Goal: Task Accomplishment & Management: Manage account settings

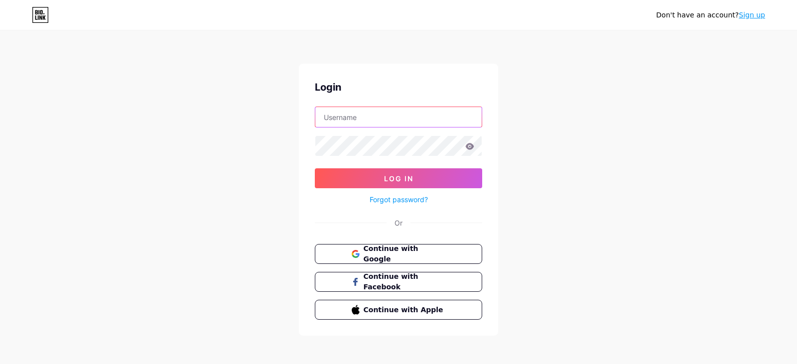
type input "support@nslgbtforum.com"
click at [423, 189] on div "Forgot password?" at bounding box center [398, 196] width 167 height 17
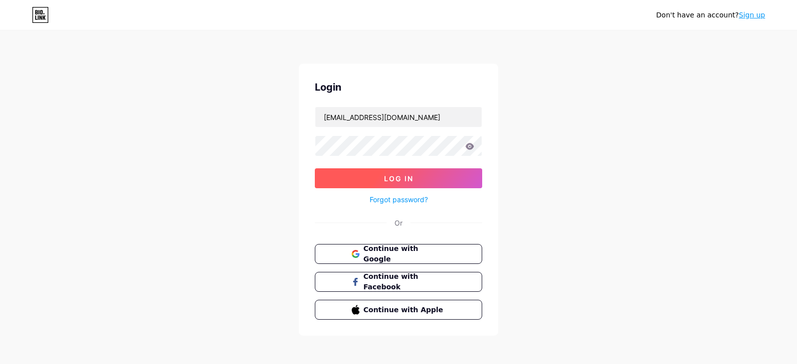
click at [423, 182] on button "Log In" at bounding box center [398, 178] width 167 height 20
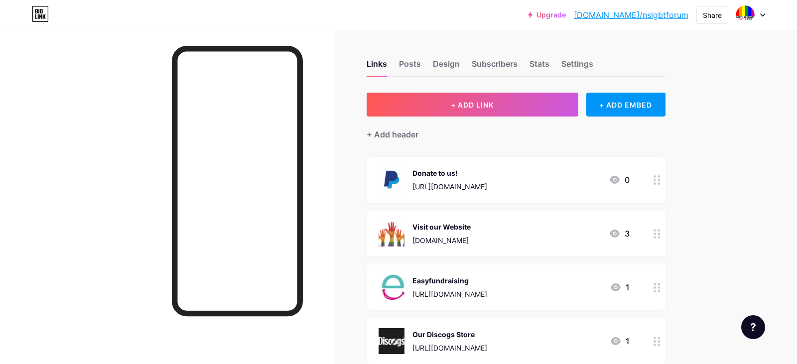
click at [710, 198] on div "Upgrade bio.link/nslgbt... bio.link/nslgbtforum Share Switch accounts North Som…" at bounding box center [398, 330] width 797 height 660
click at [415, 65] on div "Posts" at bounding box center [410, 67] width 22 height 18
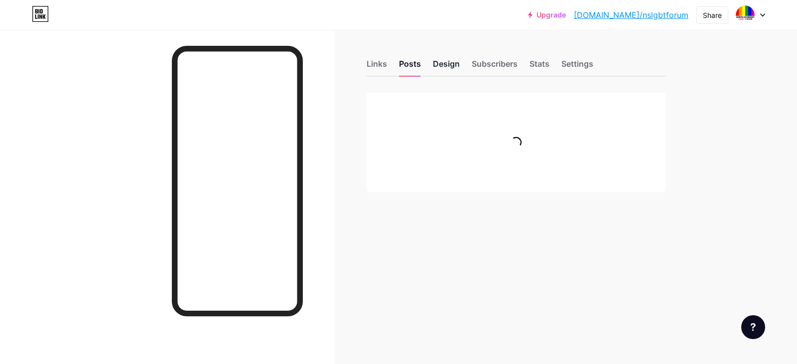
click at [448, 67] on div "Design" at bounding box center [446, 67] width 27 height 18
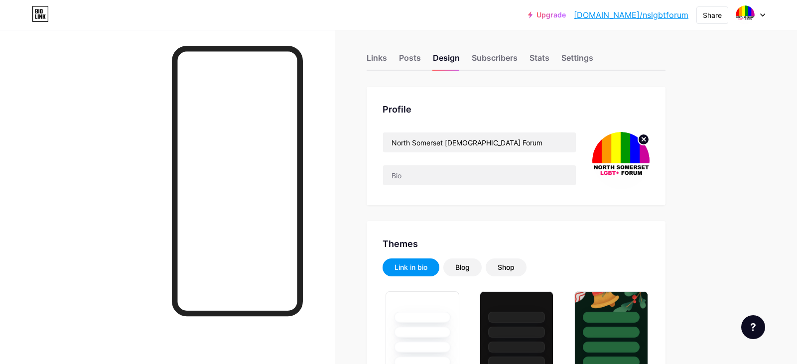
scroll to position [108, 0]
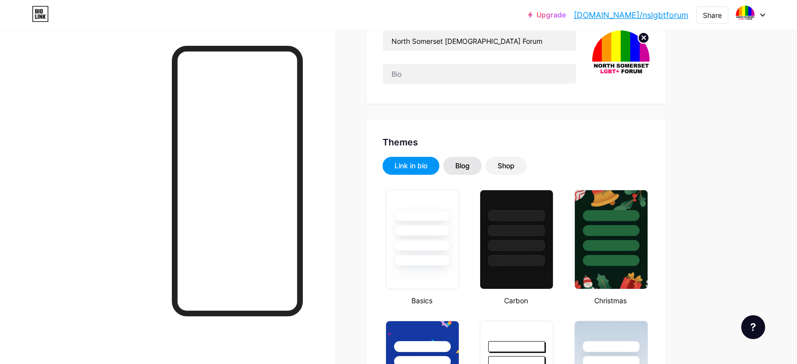
click at [466, 167] on div "Blog" at bounding box center [463, 166] width 14 height 10
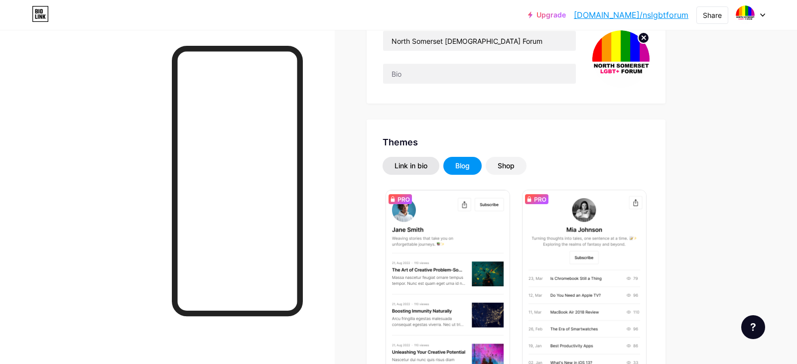
click at [412, 163] on div "Link in bio" at bounding box center [411, 166] width 33 height 10
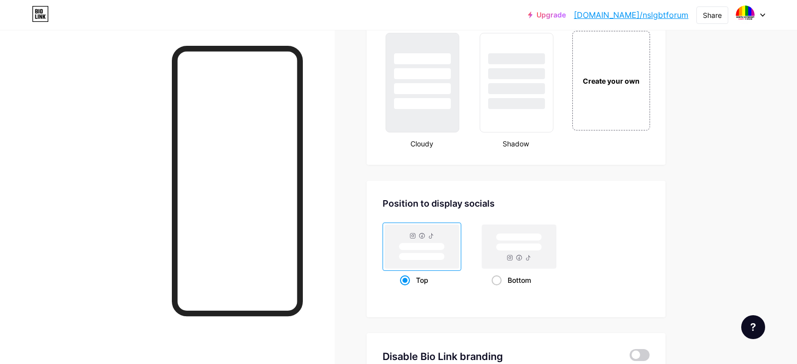
scroll to position [1220, 0]
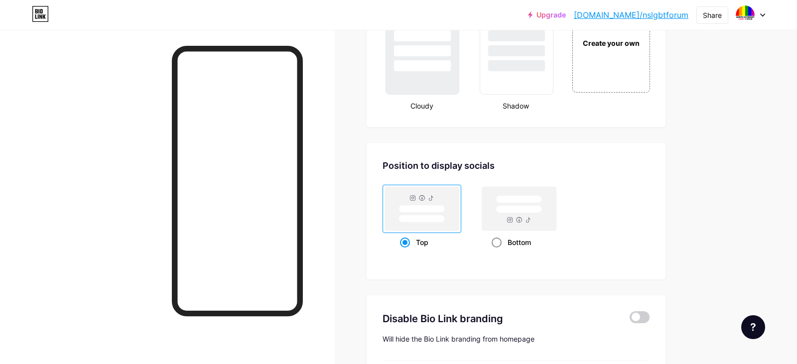
click at [507, 215] on rect at bounding box center [519, 209] width 74 height 44
click at [498, 252] on input "Bottom" at bounding box center [495, 255] width 6 height 6
radio input "true"
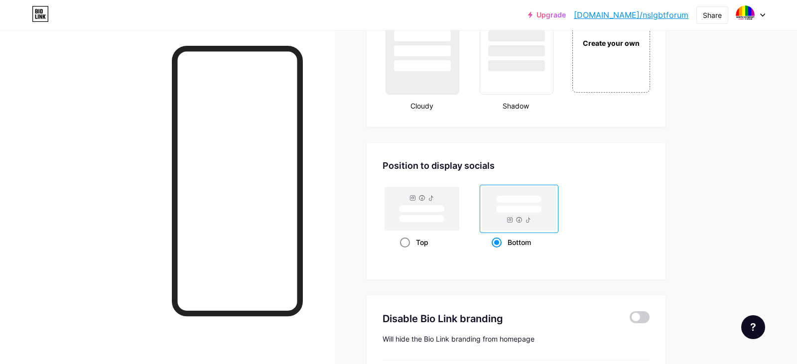
click at [420, 213] on rect at bounding box center [422, 209] width 74 height 44
click at [407, 252] on input "Top" at bounding box center [403, 255] width 6 height 6
radio input "true"
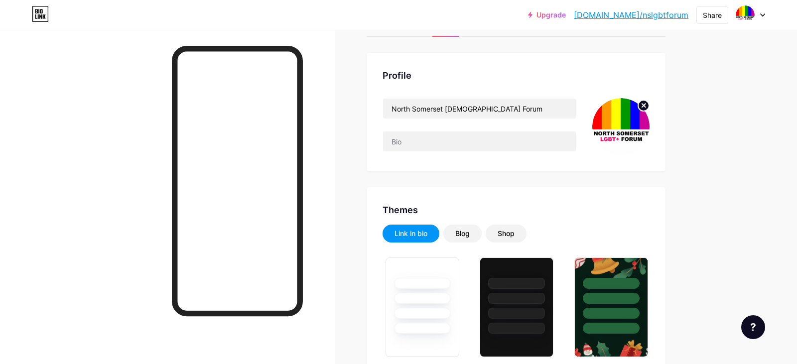
scroll to position [0, 0]
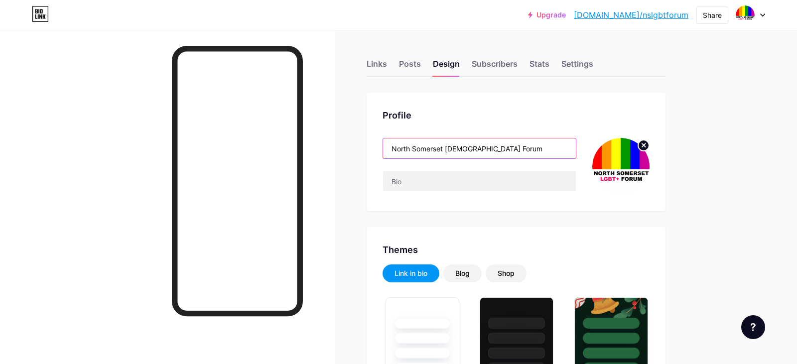
drag, startPoint x: 451, startPoint y: 149, endPoint x: 460, endPoint y: 149, distance: 8.5
click at [451, 149] on input "North Somerset LGBT+ Forum" at bounding box center [479, 149] width 193 height 20
drag, startPoint x: 410, startPoint y: 151, endPoint x: 398, endPoint y: 149, distance: 12.1
click at [398, 149] on input "North Somerset LGBT+ Forum" at bounding box center [479, 149] width 193 height 20
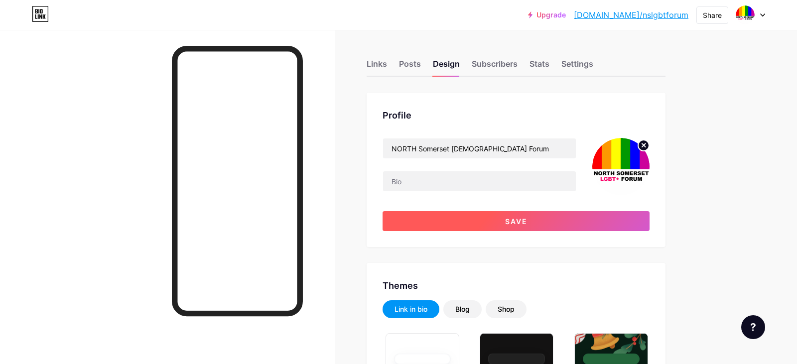
click at [511, 219] on span "Save" at bounding box center [516, 221] width 22 height 8
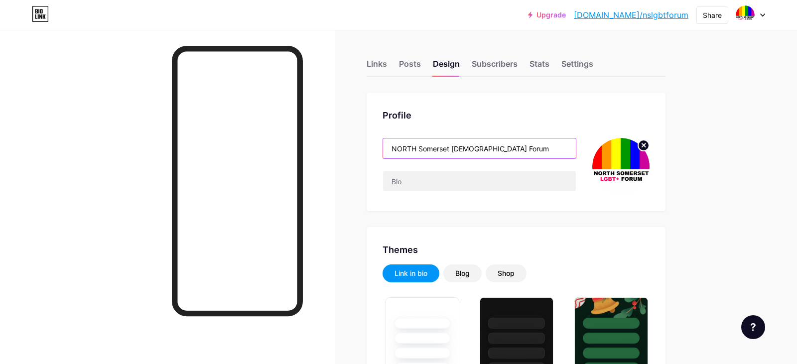
drag, startPoint x: 424, startPoint y: 148, endPoint x: 451, endPoint y: 148, distance: 27.4
click at [451, 148] on input "NORTH Somerset LGBT+ Forum" at bounding box center [479, 149] width 193 height 20
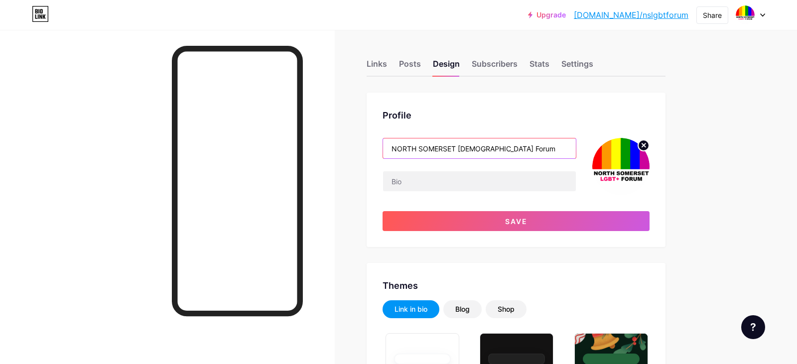
drag, startPoint x: 504, startPoint y: 152, endPoint x: 486, endPoint y: 147, distance: 18.5
click at [486, 147] on input "NORTH SOMERSET LGBT+ Forum" at bounding box center [479, 149] width 193 height 20
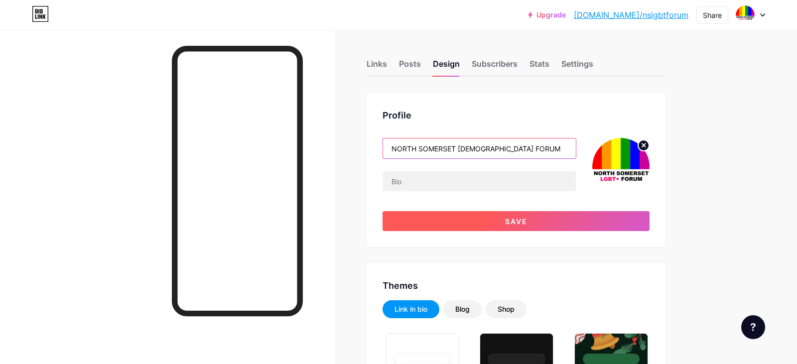
type input "NORTH SOMERSET [DEMOGRAPHIC_DATA] FORUM"
click at [490, 222] on button "Save" at bounding box center [516, 221] width 267 height 20
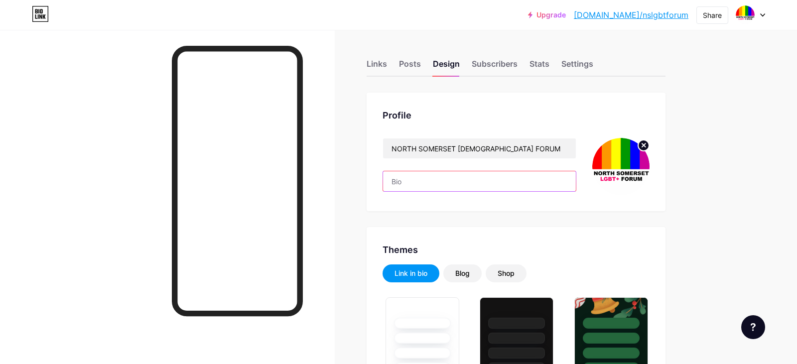
click at [392, 184] on input "text" at bounding box center [479, 181] width 193 height 20
click at [508, 70] on div "Subscribers" at bounding box center [495, 67] width 46 height 18
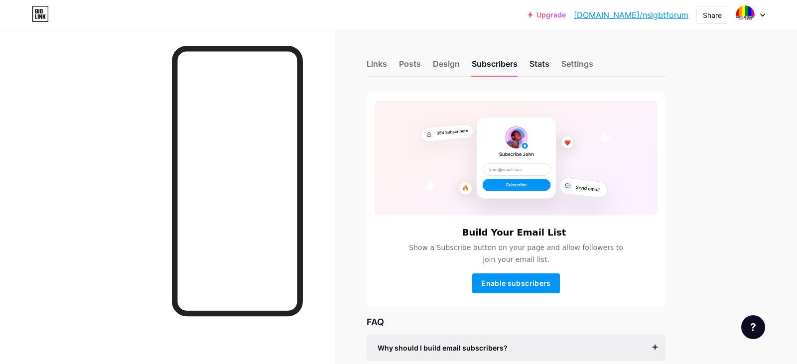
click at [539, 69] on div "Stats" at bounding box center [540, 67] width 20 height 18
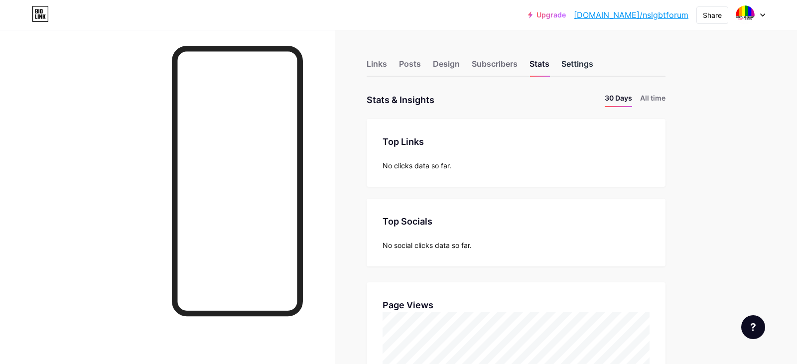
scroll to position [364, 797]
click at [653, 102] on li "All time" at bounding box center [652, 100] width 25 height 14
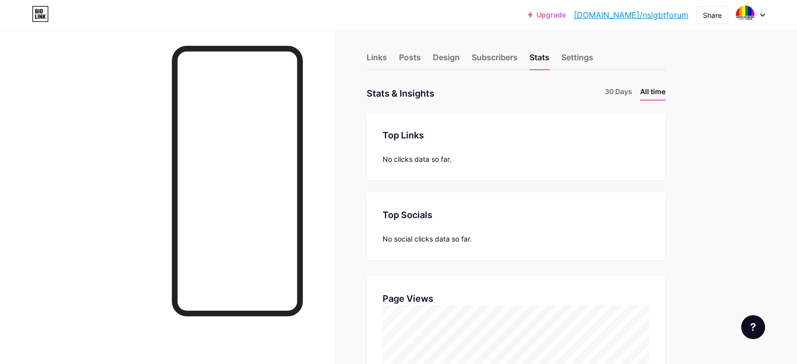
scroll to position [0, 0]
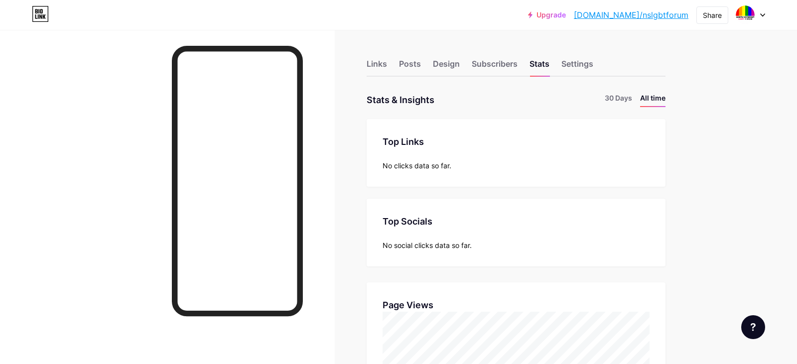
click at [575, 76] on div "Links Posts Design Subscribers Stats Settings" at bounding box center [516, 59] width 299 height 35
click at [576, 68] on div "Settings" at bounding box center [578, 67] width 32 height 18
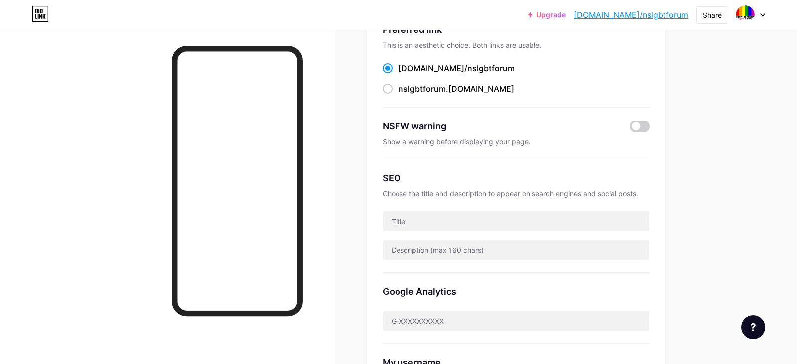
scroll to position [108, 0]
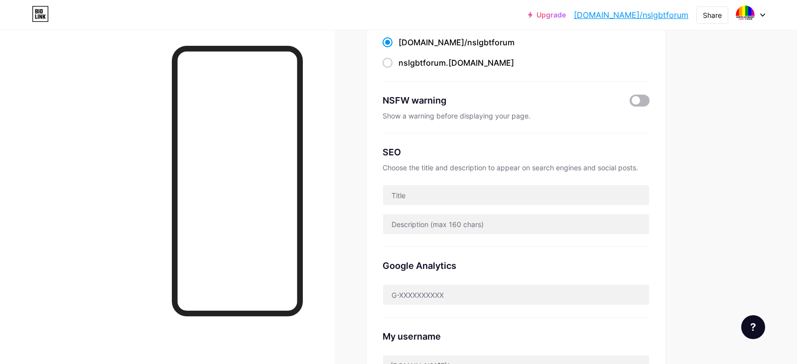
click at [635, 104] on span at bounding box center [640, 101] width 20 height 12
click at [630, 103] on input "checkbox" at bounding box center [630, 103] width 0 height 0
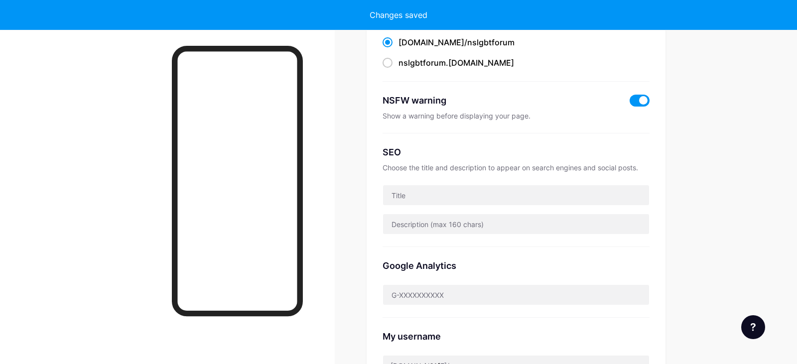
click at [639, 103] on span at bounding box center [640, 101] width 20 height 12
click at [630, 103] on input "checkbox" at bounding box center [630, 103] width 0 height 0
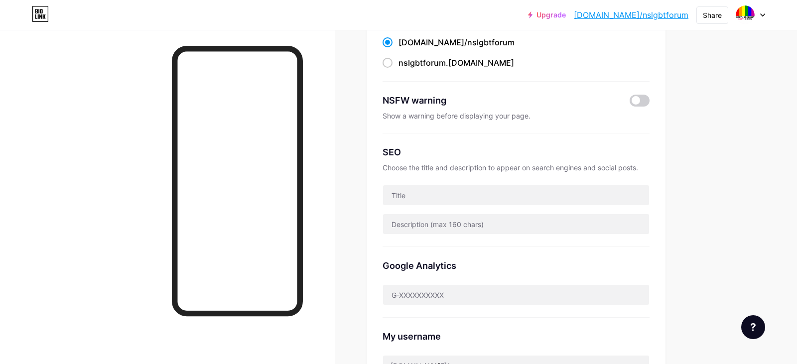
click at [640, 107] on div "NSFW warning Show a warning before displaying your page." at bounding box center [516, 108] width 267 height 52
click at [639, 104] on span at bounding box center [640, 101] width 20 height 12
click at [630, 103] on input "checkbox" at bounding box center [630, 103] width 0 height 0
click at [639, 104] on span at bounding box center [640, 101] width 20 height 12
click at [630, 103] on input "checkbox" at bounding box center [630, 103] width 0 height 0
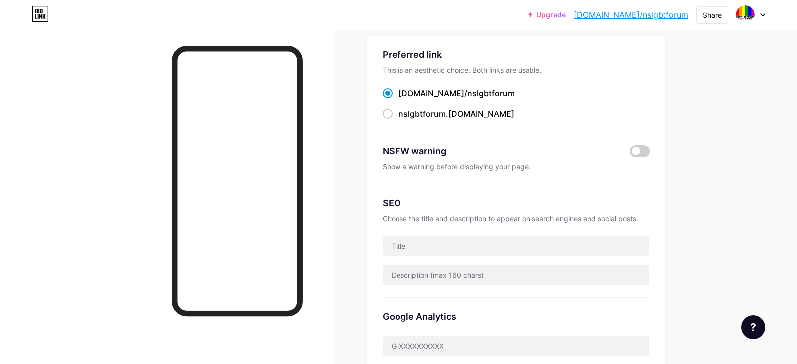
scroll to position [0, 0]
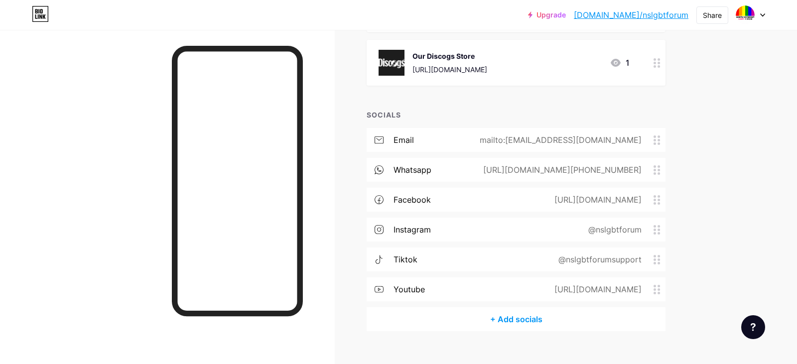
scroll to position [296, 0]
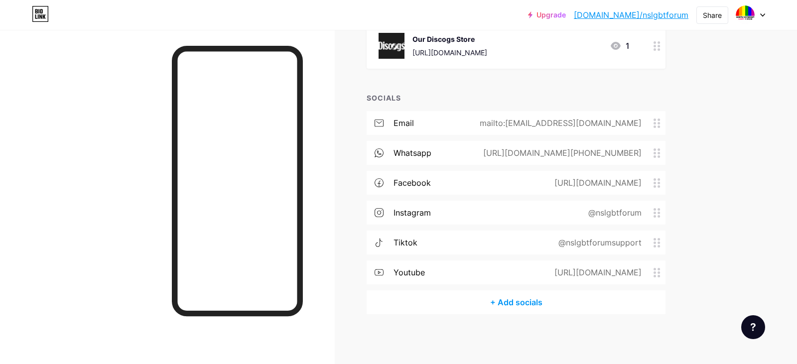
click at [656, 152] on icon at bounding box center [657, 153] width 7 height 9
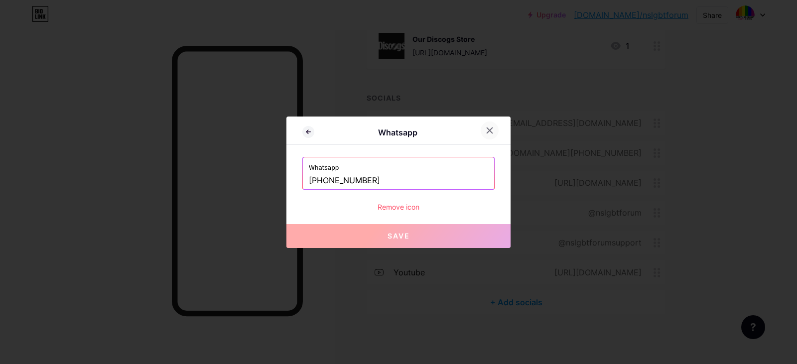
click at [490, 133] on icon at bounding box center [490, 131] width 8 height 8
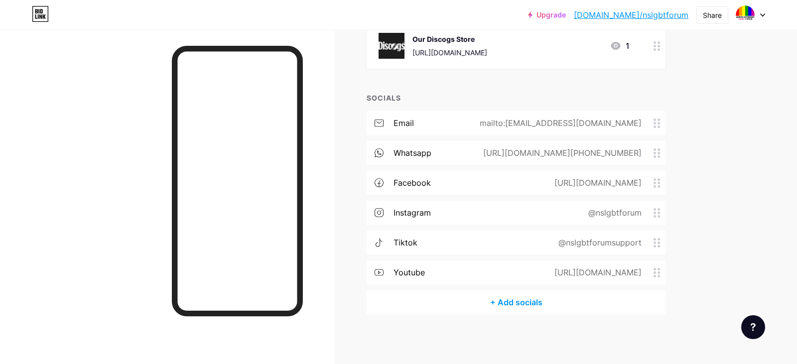
click at [685, 148] on div "Links Posts Design Subscribers Stats Settings + ADD LINK + ADD EMBED + Add head…" at bounding box center [354, 49] width 708 height 630
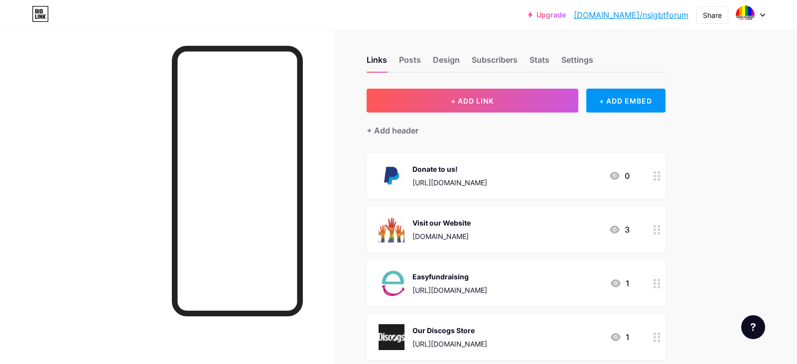
scroll to position [0, 0]
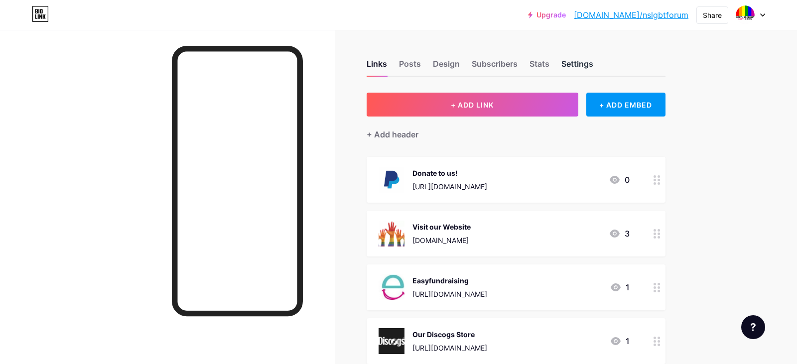
click at [564, 64] on div "Settings" at bounding box center [578, 67] width 32 height 18
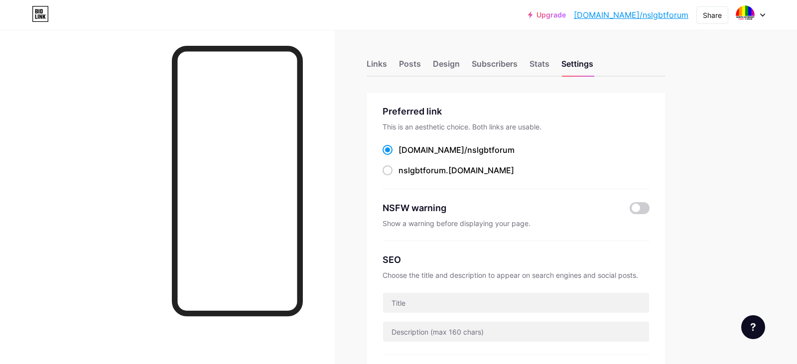
click at [388, 63] on div "Links Posts Design Subscribers Stats Settings" at bounding box center [516, 59] width 299 height 35
click at [387, 63] on div "Links Posts Design Subscribers Stats Settings" at bounding box center [516, 59] width 299 height 35
click at [408, 62] on div "Posts" at bounding box center [410, 67] width 22 height 18
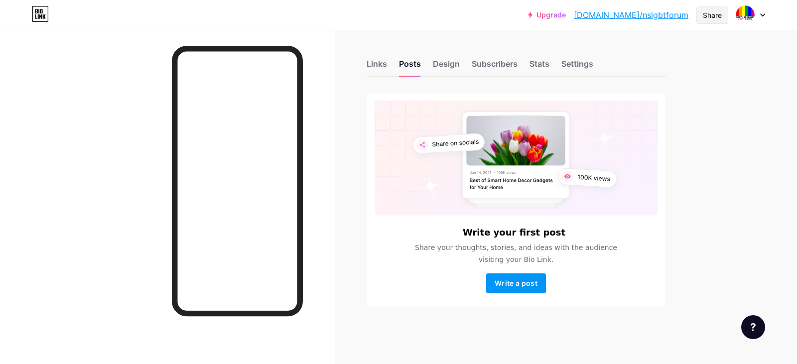
click at [717, 14] on div "Share" at bounding box center [712, 15] width 19 height 10
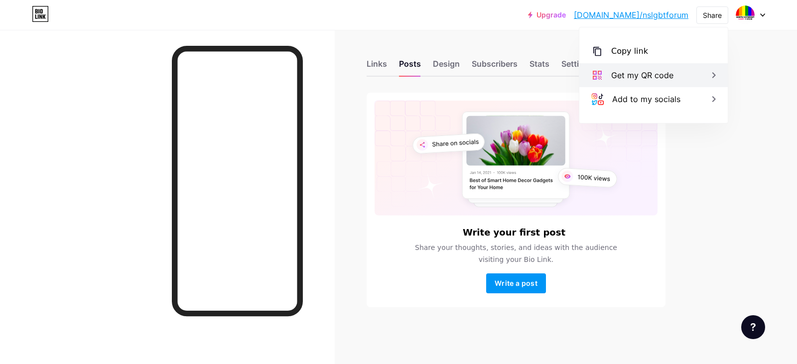
click at [657, 79] on div "Get my QR code" at bounding box center [643, 75] width 62 height 12
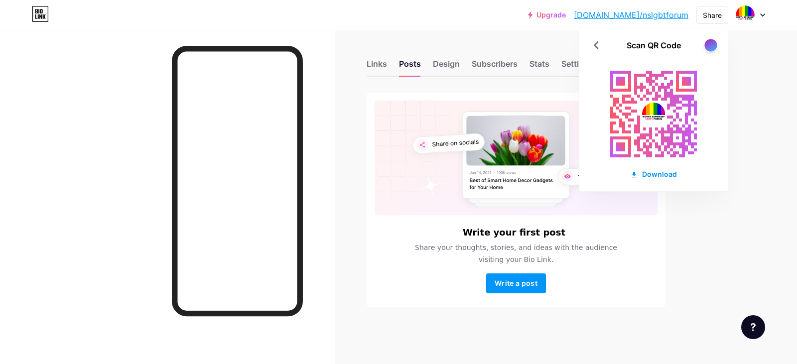
click at [711, 42] on div at bounding box center [711, 45] width 12 height 12
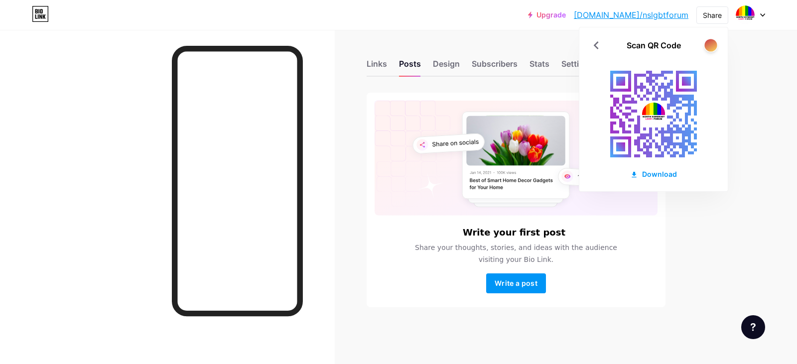
drag, startPoint x: 708, startPoint y: 31, endPoint x: 714, endPoint y: 43, distance: 12.9
click at [710, 36] on div "Scan QR Code Download" at bounding box center [654, 109] width 149 height 164
click at [715, 44] on div at bounding box center [711, 45] width 12 height 12
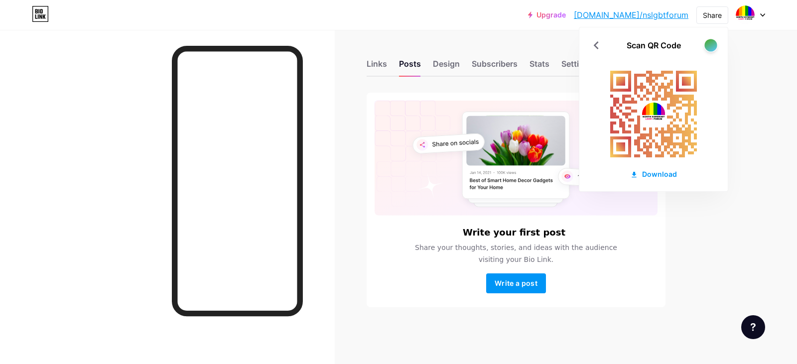
click at [715, 44] on div at bounding box center [711, 45] width 12 height 12
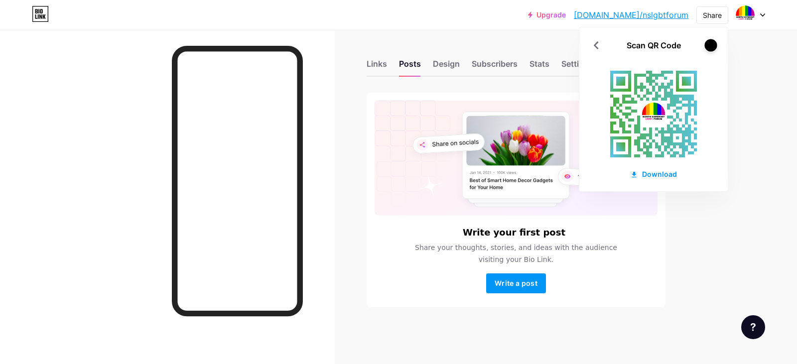
click at [715, 44] on div at bounding box center [711, 45] width 12 height 12
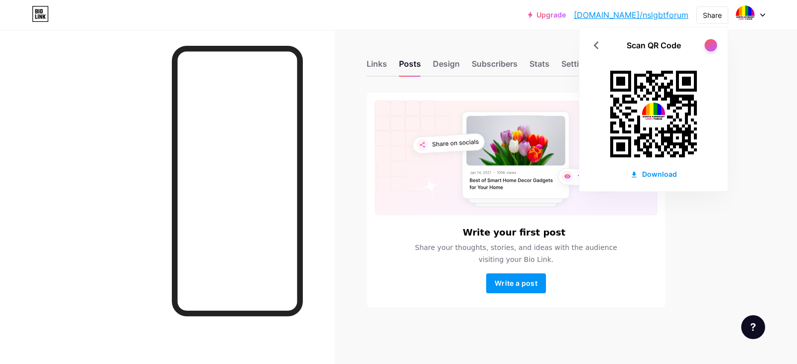
click at [715, 44] on div at bounding box center [711, 45] width 12 height 12
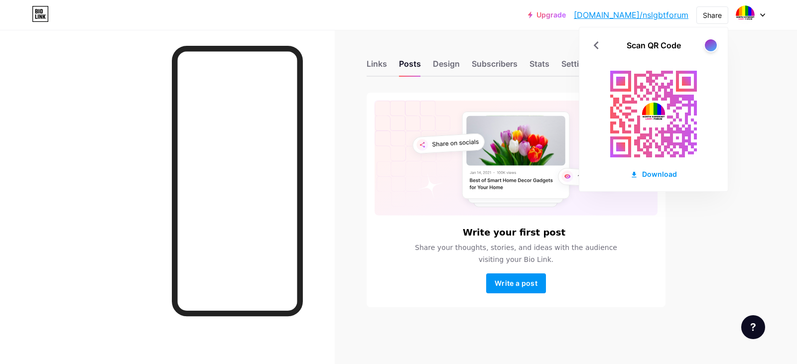
click at [658, 110] on image at bounding box center [653, 114] width 23 height 23
click at [602, 43] on icon at bounding box center [597, 45] width 16 height 16
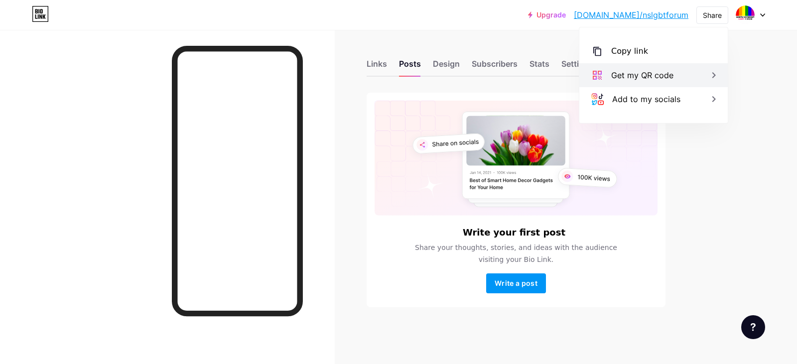
click at [716, 76] on icon at bounding box center [714, 75] width 12 height 12
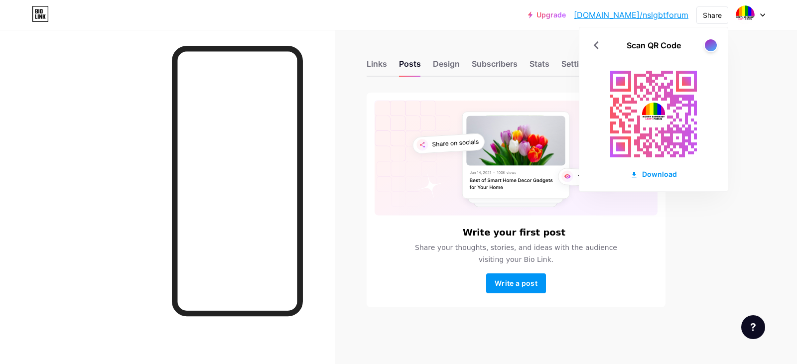
click at [674, 106] on rect at bounding box center [654, 114] width 110 height 110
click at [660, 109] on image at bounding box center [653, 114] width 23 height 23
click at [708, 50] on div at bounding box center [711, 45] width 12 height 12
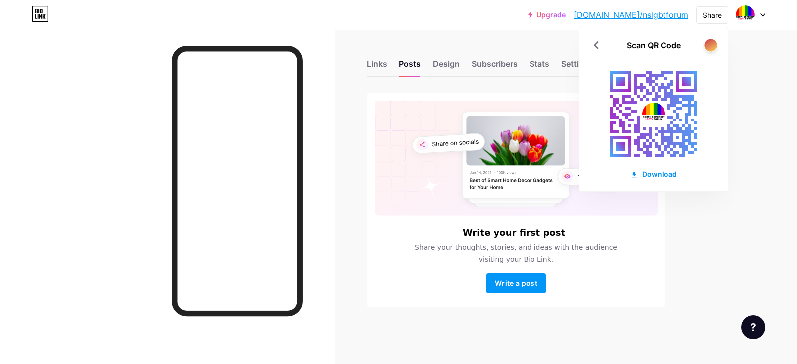
click at [708, 49] on div at bounding box center [711, 45] width 12 height 12
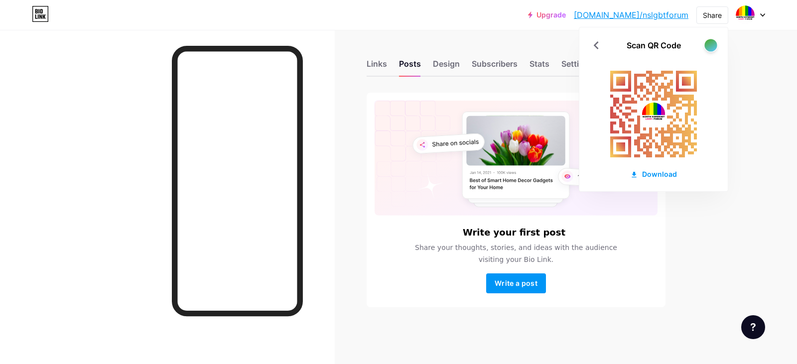
click at [711, 47] on div at bounding box center [711, 45] width 12 height 12
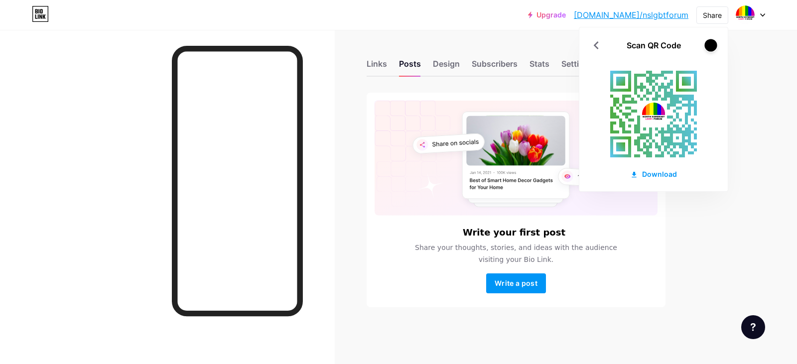
click at [711, 47] on div at bounding box center [711, 45] width 12 height 12
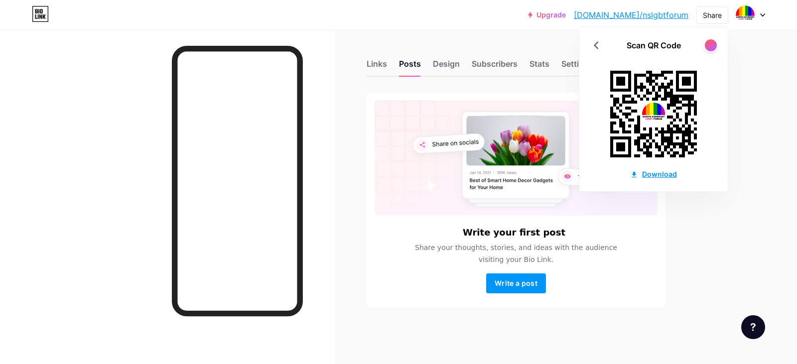
click at [663, 176] on div "Download" at bounding box center [653, 174] width 47 height 10
